Goal: Task Accomplishment & Management: Manage account settings

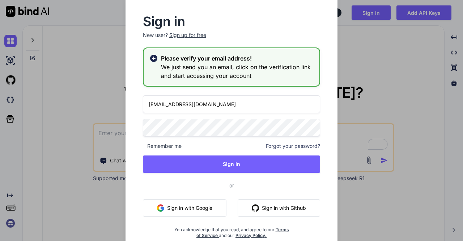
click at [161, 104] on input "[EMAIL_ADDRESS][DOMAIN_NAME]" at bounding box center [232, 104] width 178 height 18
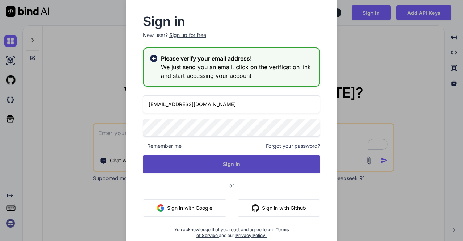
type input "[EMAIL_ADDRESS][DOMAIN_NAME]"
click at [169, 167] on button "Sign In" at bounding box center [232, 163] width 178 height 17
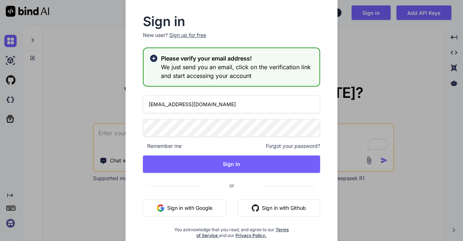
click at [238, 177] on span "or" at bounding box center [232, 185] width 63 height 18
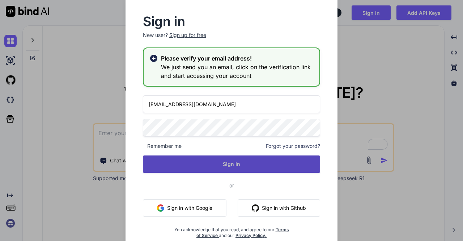
click at [249, 163] on button "Sign In" at bounding box center [232, 163] width 178 height 17
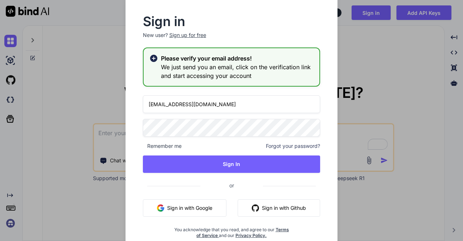
click at [109, 133] on div "Sign in New user? Sign up for free Please verify your email address! We just se…" at bounding box center [231, 120] width 463 height 241
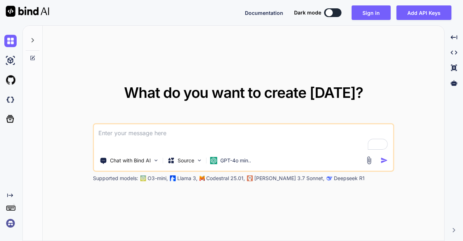
click at [11, 220] on img at bounding box center [10, 223] width 12 height 12
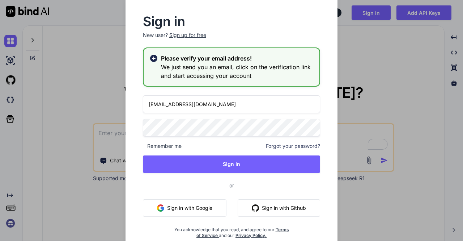
click at [165, 105] on input "[EMAIL_ADDRESS][DOMAIN_NAME]" at bounding box center [232, 104] width 178 height 18
type input "[EMAIL_ADDRESS][DOMAIN_NAME]"
click at [126, 127] on div "Sign in New user? Sign up for free Please verify your email address! We just se…" at bounding box center [232, 125] width 213 height 262
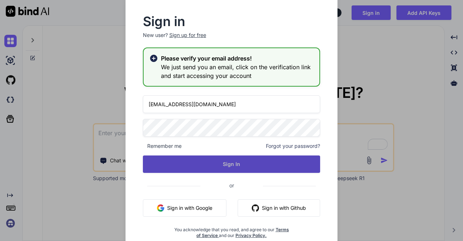
click at [200, 160] on button "Sign In" at bounding box center [232, 163] width 178 height 17
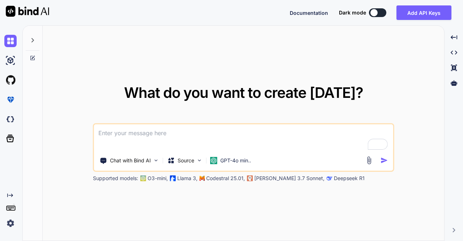
click at [9, 219] on img at bounding box center [10, 223] width 12 height 12
type textarea "x"
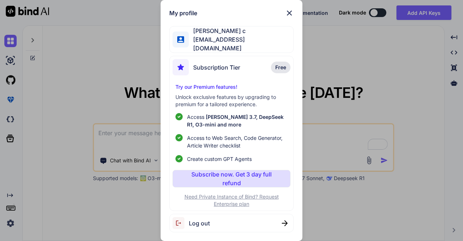
click at [92, 50] on div "My profile saravanan c app16@yopmail.com Subscription Tier Free Try our Premium…" at bounding box center [231, 120] width 463 height 241
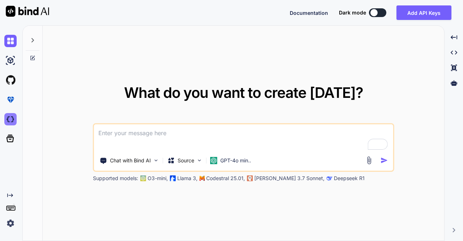
click at [9, 118] on img at bounding box center [10, 119] width 12 height 12
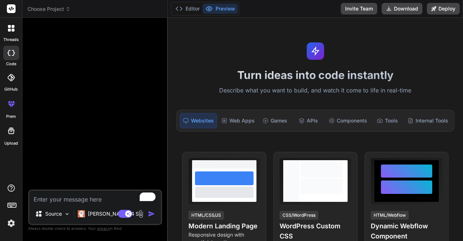
click at [17, 222] on img at bounding box center [11, 223] width 12 height 12
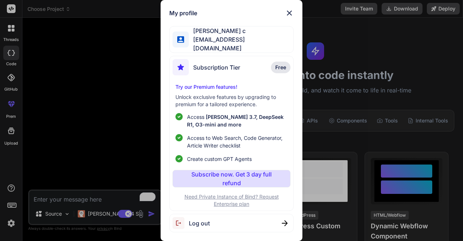
click at [92, 86] on div "My profile saravanan c app16@yopmail.com Subscription Tier Free Try our Premium…" at bounding box center [231, 120] width 463 height 241
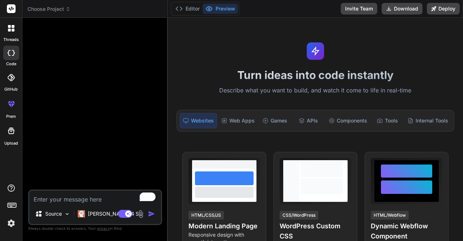
click at [8, 222] on img at bounding box center [11, 223] width 12 height 12
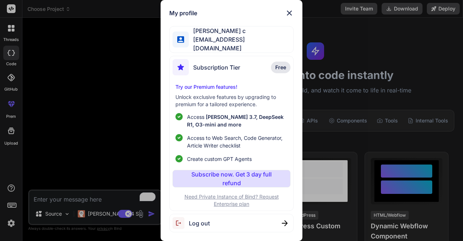
click at [211, 223] on div "Log out" at bounding box center [231, 223] width 124 height 18
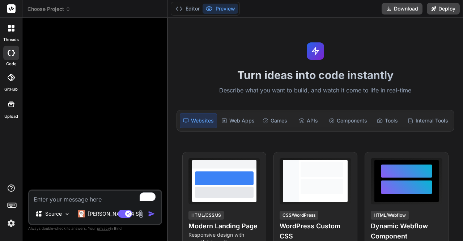
type textarea "x"
